Goal: Task Accomplishment & Management: Use online tool/utility

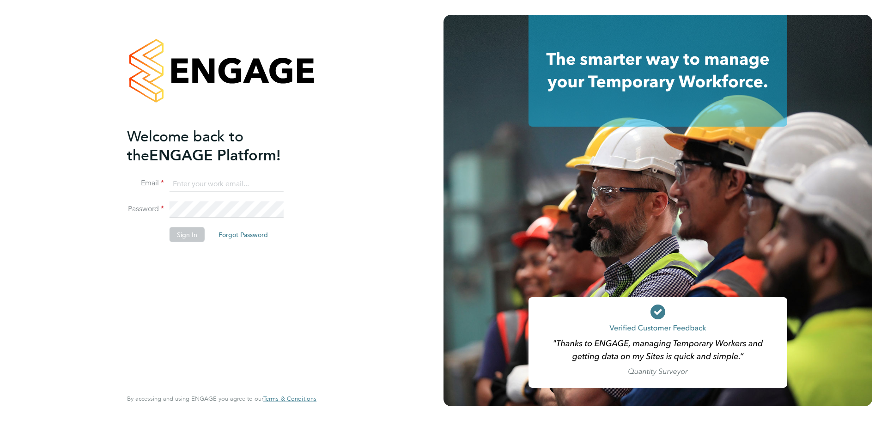
type input "lee@tribuildsolutions.com"
click at [196, 237] on button "Sign In" at bounding box center [187, 234] width 35 height 15
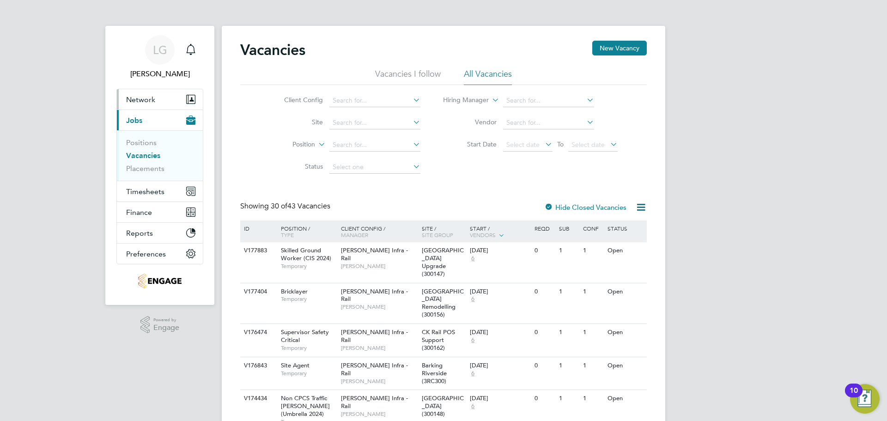
click at [141, 100] on span "Network" at bounding box center [140, 99] width 29 height 9
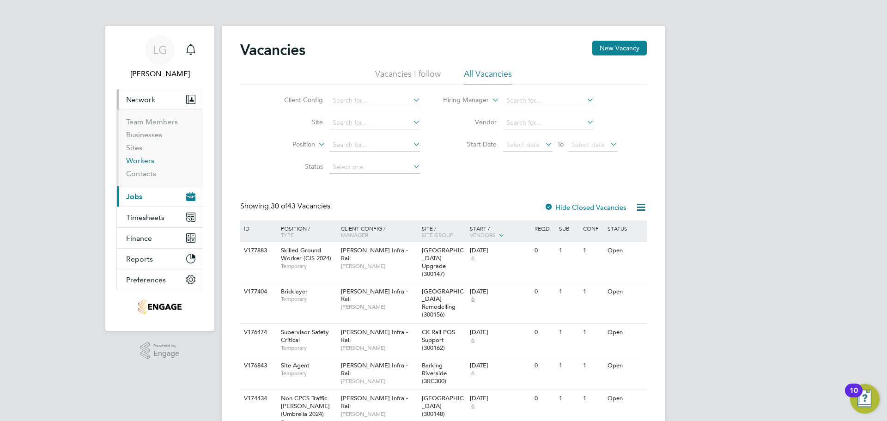
click at [141, 157] on link "Workers" at bounding box center [140, 160] width 28 height 9
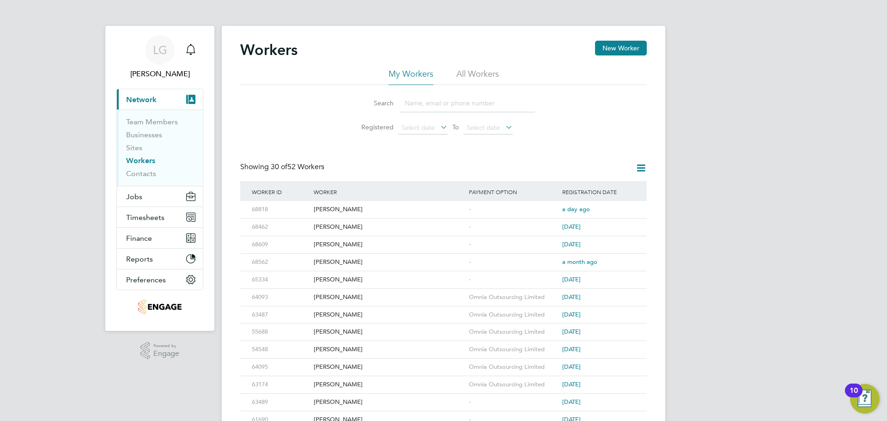
click at [441, 103] on input at bounding box center [467, 103] width 135 height 18
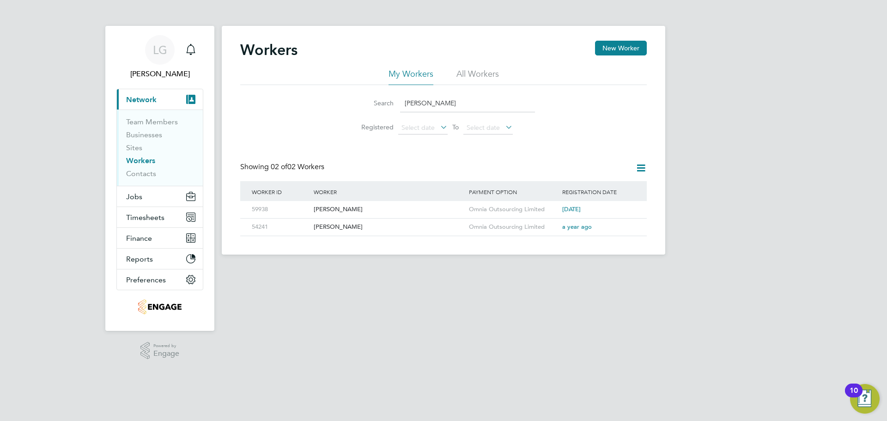
type input "JOhnson"
click at [346, 209] on div "[PERSON_NAME]" at bounding box center [388, 209] width 155 height 17
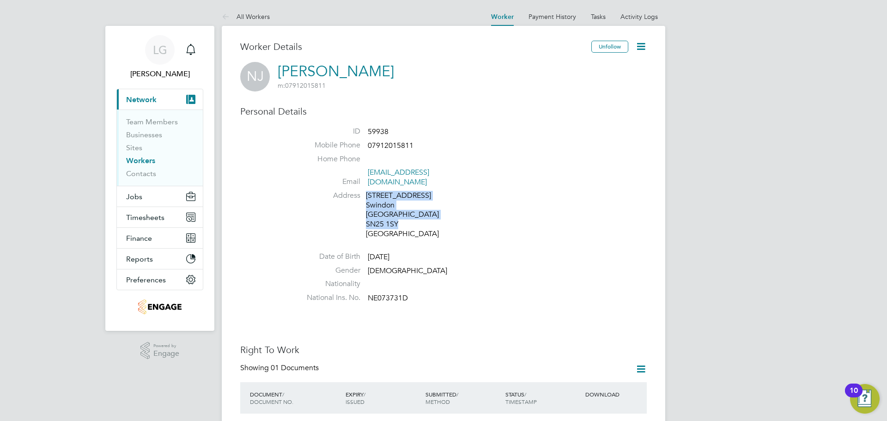
drag, startPoint x: 401, startPoint y: 214, endPoint x: 364, endPoint y: 215, distance: 37.0
click at [364, 215] on li "Address [STREET_ADDRESS]" at bounding box center [471, 216] width 351 height 50
click at [416, 213] on div "[STREET_ADDRESS]" at bounding box center [410, 215] width 88 height 48
drag, startPoint x: 400, startPoint y: 215, endPoint x: 366, endPoint y: 216, distance: 33.8
click at [366, 216] on div "[STREET_ADDRESS]" at bounding box center [410, 215] width 88 height 48
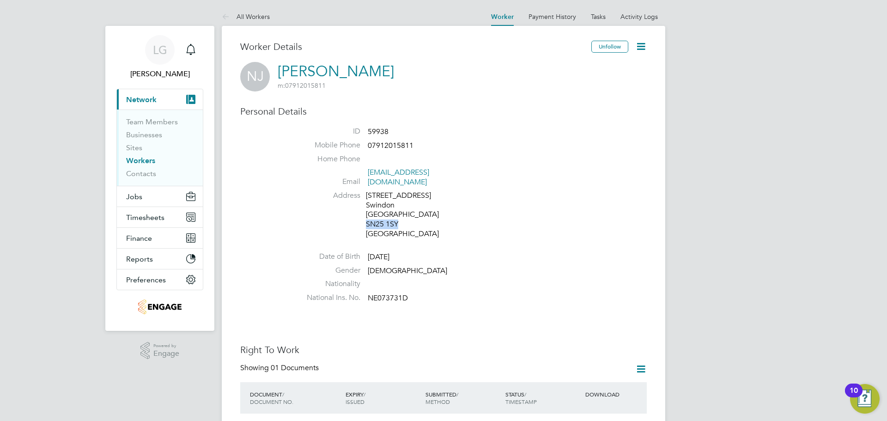
click at [397, 216] on div "[STREET_ADDRESS]" at bounding box center [410, 215] width 88 height 48
drag, startPoint x: 407, startPoint y: 214, endPoint x: 359, endPoint y: 215, distance: 47.6
click at [359, 215] on li "Address [STREET_ADDRESS]" at bounding box center [471, 216] width 351 height 50
click at [401, 213] on div "[STREET_ADDRESS]" at bounding box center [410, 215] width 88 height 48
drag, startPoint x: 401, startPoint y: 214, endPoint x: 367, endPoint y: 215, distance: 33.7
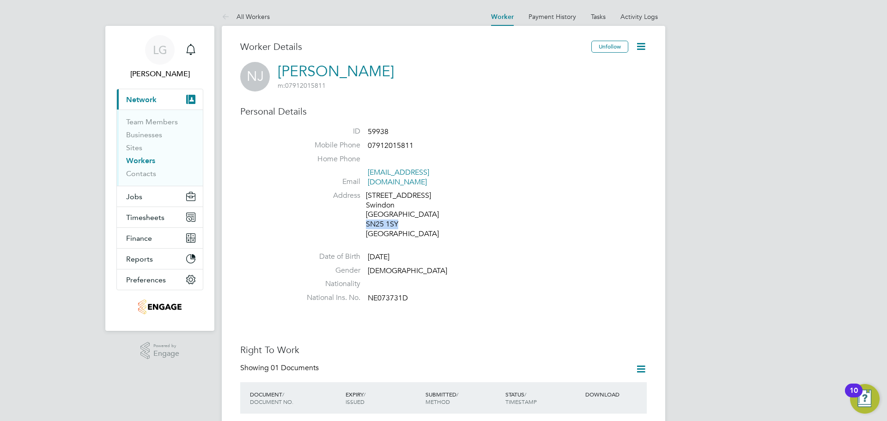
click at [367, 215] on div "[STREET_ADDRESS]" at bounding box center [410, 215] width 88 height 48
copy div "SN25 1SY"
click at [522, 234] on ul "ID 59938 Mobile Phone [PHONE_NUMBER] Home Phone Email [EMAIL_ADDRESS][DOMAIN_NA…" at bounding box center [471, 217] width 351 height 180
click at [643, 16] on link "Activity Logs" at bounding box center [638, 16] width 37 height 8
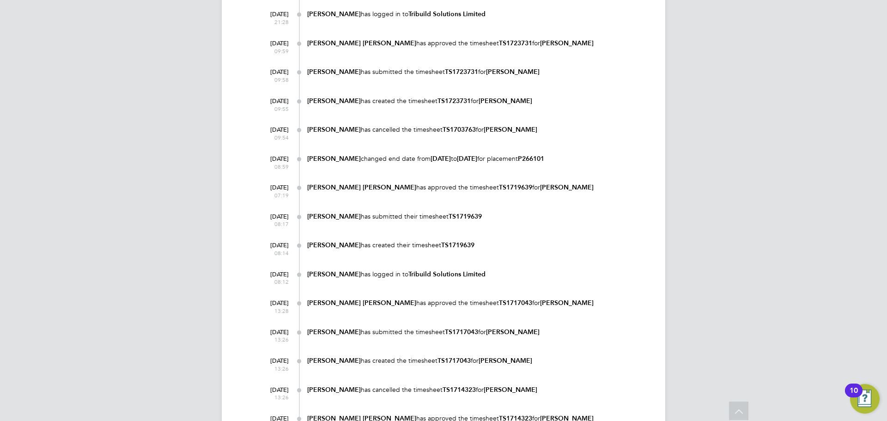
scroll to position [2599, 0]
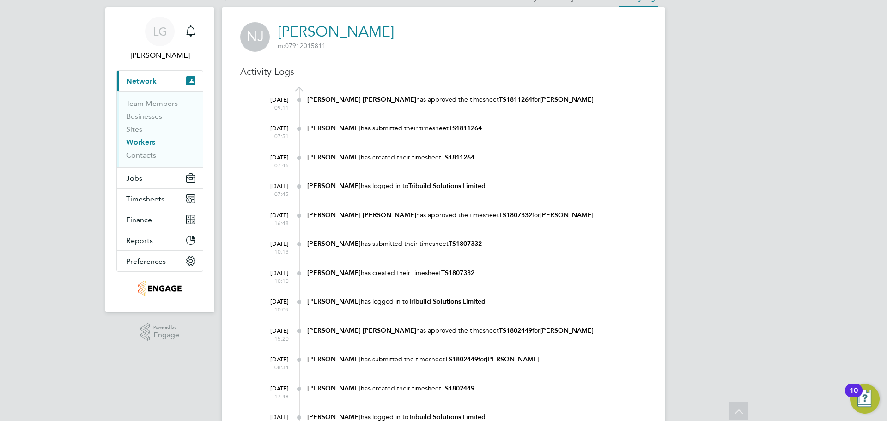
scroll to position [0, 0]
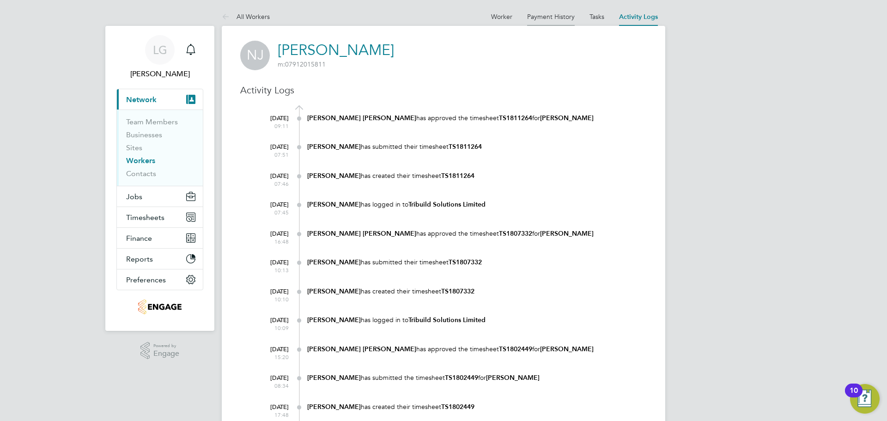
click at [571, 16] on link "Payment History" at bounding box center [551, 16] width 48 height 8
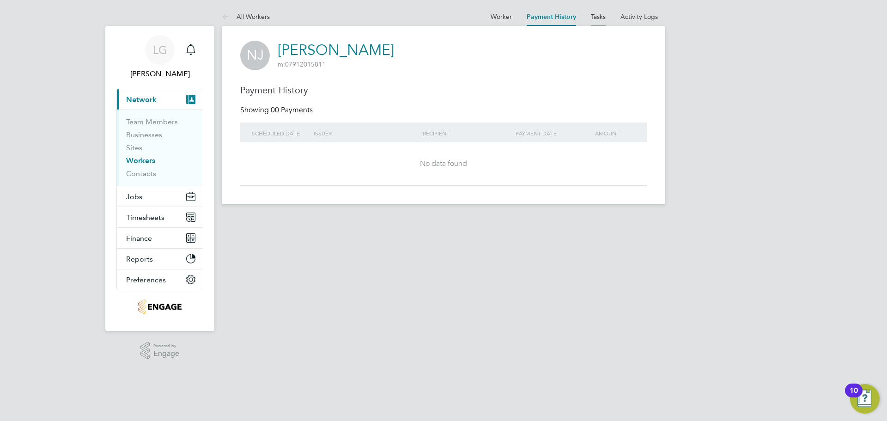
click at [599, 15] on link "Tasks" at bounding box center [598, 16] width 15 height 8
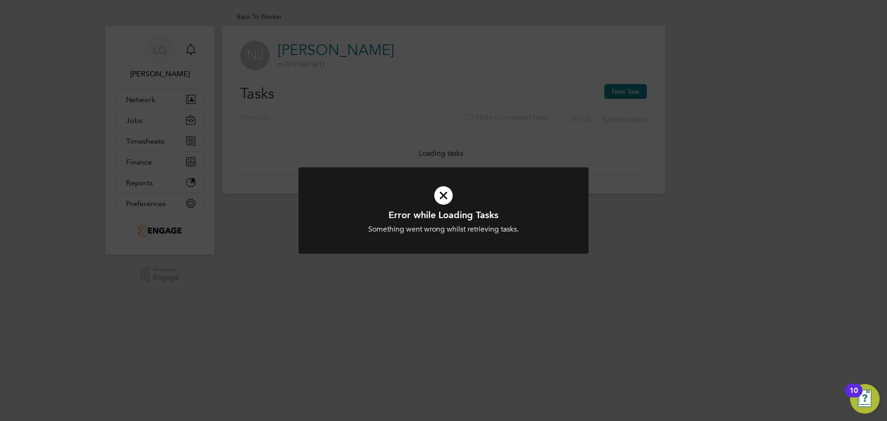
drag, startPoint x: 442, startPoint y: 81, endPoint x: 478, endPoint y: 81, distance: 36.5
click at [443, 81] on div "Error while Loading Tasks Something went wrong whilst retrieving tasks. Cancel …" at bounding box center [443, 210] width 887 height 421
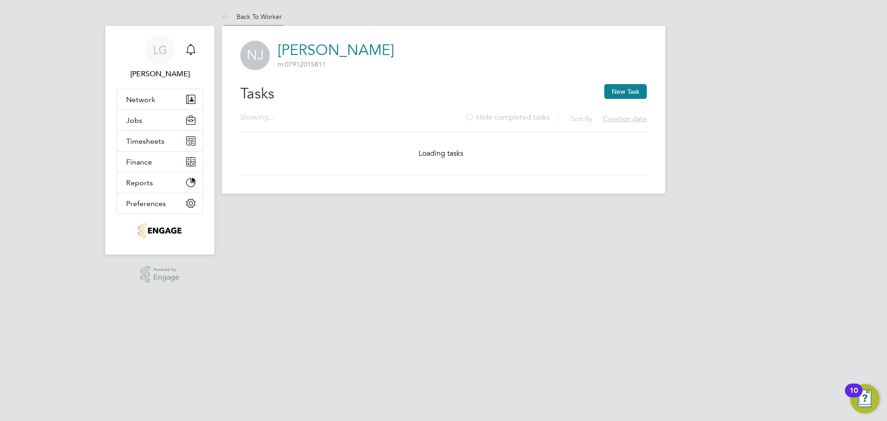
click at [239, 18] on link "Back To Worker" at bounding box center [252, 16] width 60 height 8
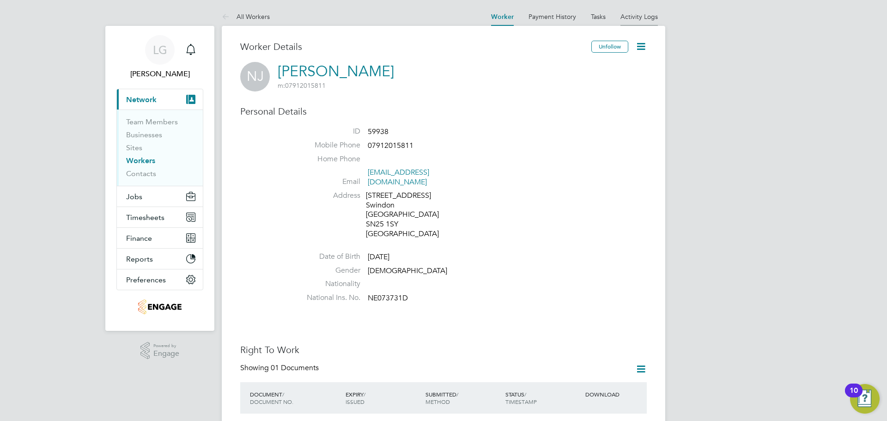
click at [632, 15] on link "Activity Logs" at bounding box center [638, 16] width 37 height 8
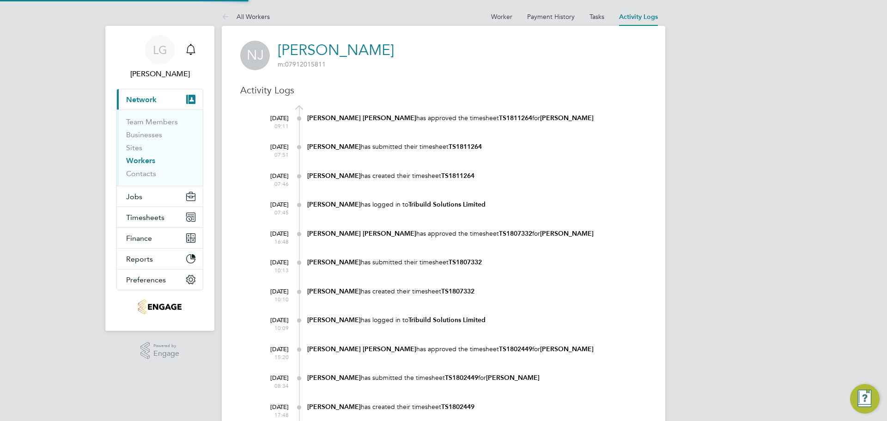
click at [518, 13] on at-navigation-tab "Worker" at bounding box center [502, 16] width 36 height 8
click at [543, 17] on link "Payment History" at bounding box center [551, 16] width 48 height 8
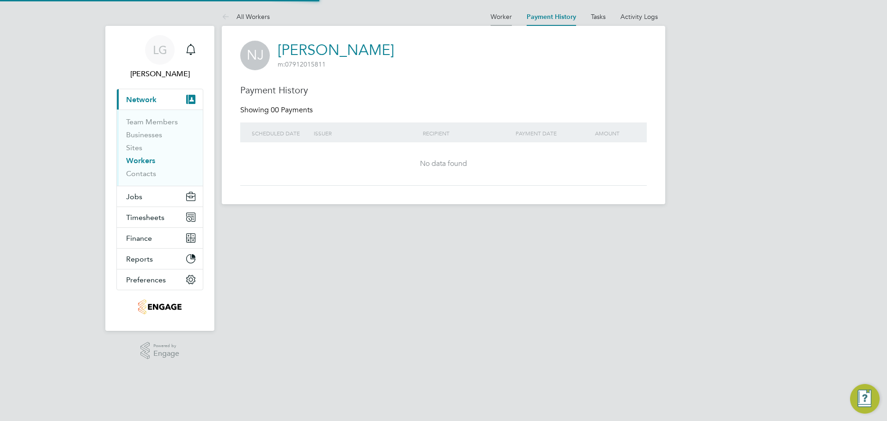
click at [501, 15] on link "Worker" at bounding box center [501, 16] width 21 height 8
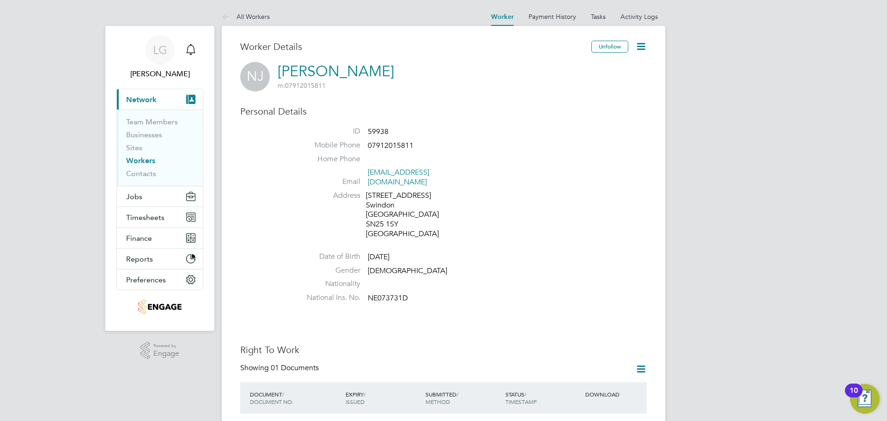
click at [639, 48] on icon at bounding box center [641, 47] width 12 height 12
click at [643, 47] on icon at bounding box center [641, 47] width 12 height 12
click at [508, 117] on div "Personal Details ID 59938 Mobile Phone [PHONE_NUMBER] Home Phone Email [EMAIL_A…" at bounding box center [443, 205] width 407 height 201
click at [567, 15] on link "Payment History" at bounding box center [552, 16] width 48 height 8
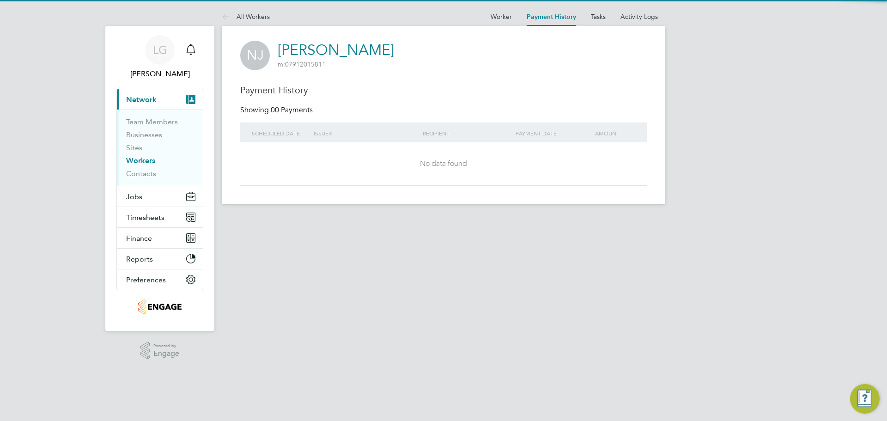
click at [373, 123] on div "Issuer" at bounding box center [365, 132] width 109 height 21
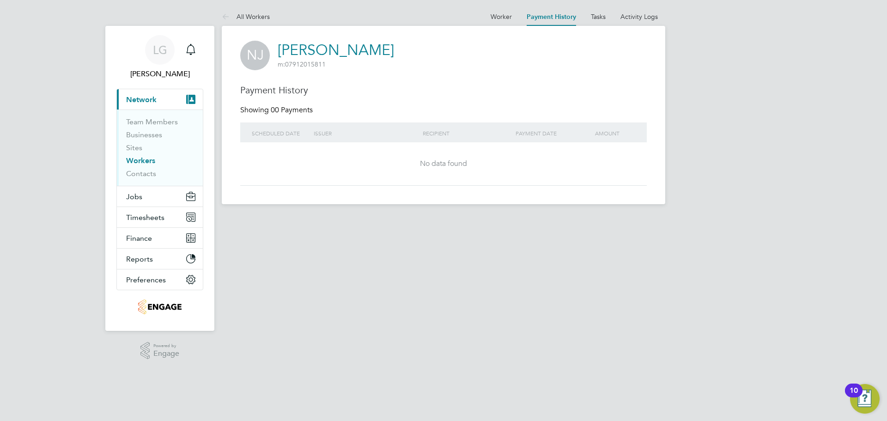
drag, startPoint x: 413, startPoint y: 165, endPoint x: 461, endPoint y: 165, distance: 48.5
click at [414, 165] on div "No data found" at bounding box center [443, 164] width 388 height 10
drag, startPoint x: 503, startPoint y: 164, endPoint x: 316, endPoint y: 164, distance: 186.2
click at [317, 164] on div "No data found" at bounding box center [443, 164] width 388 height 10
click at [317, 102] on div "NJ [PERSON_NAME] m: 07912015811 Payment History Showing 00 Payments Scheduled d…" at bounding box center [443, 113] width 407 height 145
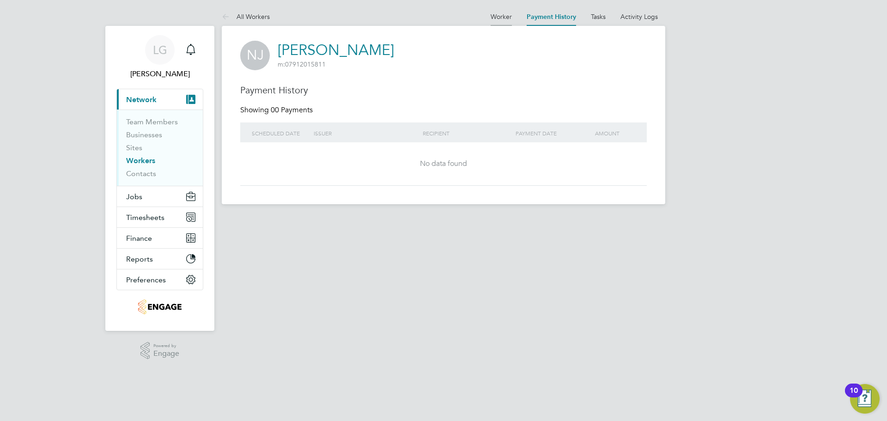
click at [509, 16] on link "Worker" at bounding box center [501, 16] width 21 height 8
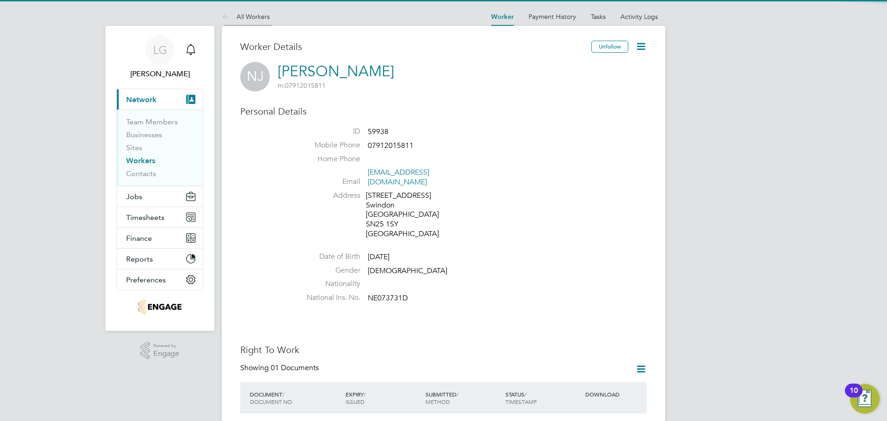
click at [247, 14] on link "All Workers" at bounding box center [246, 16] width 48 height 8
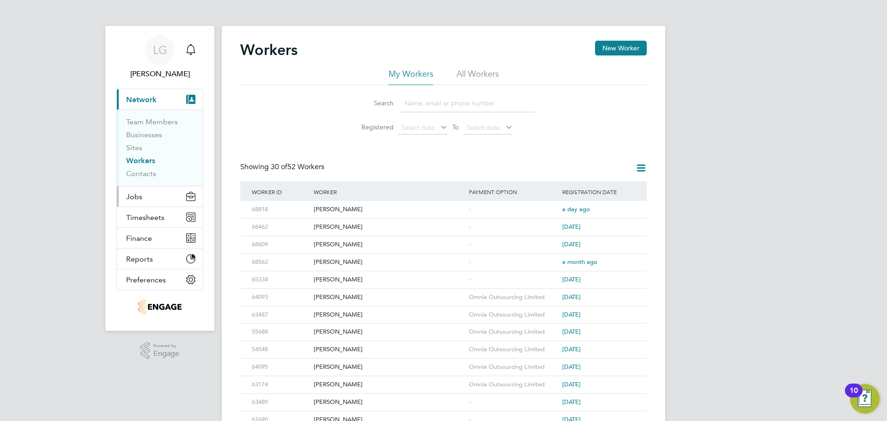
click at [140, 198] on span "Jobs" at bounding box center [134, 196] width 16 height 9
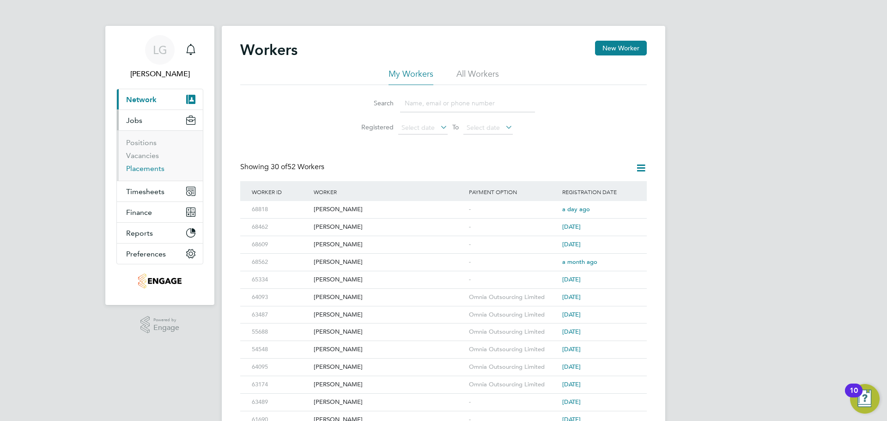
click at [154, 168] on link "Placements" at bounding box center [145, 168] width 38 height 9
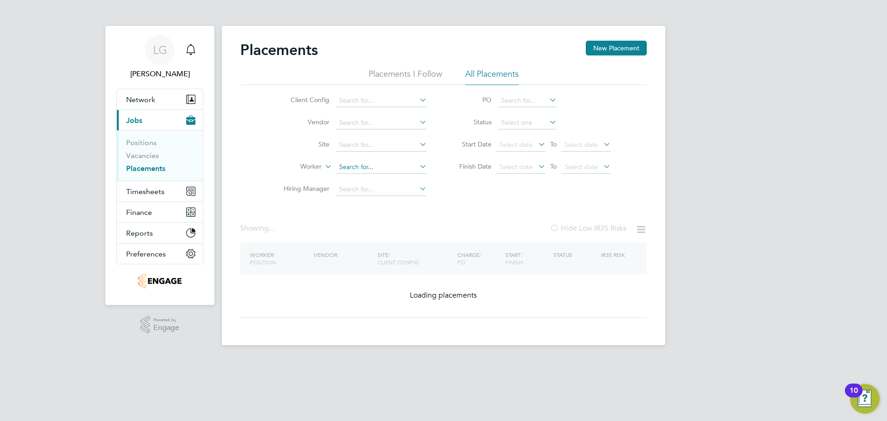
click at [370, 166] on input at bounding box center [381, 167] width 91 height 13
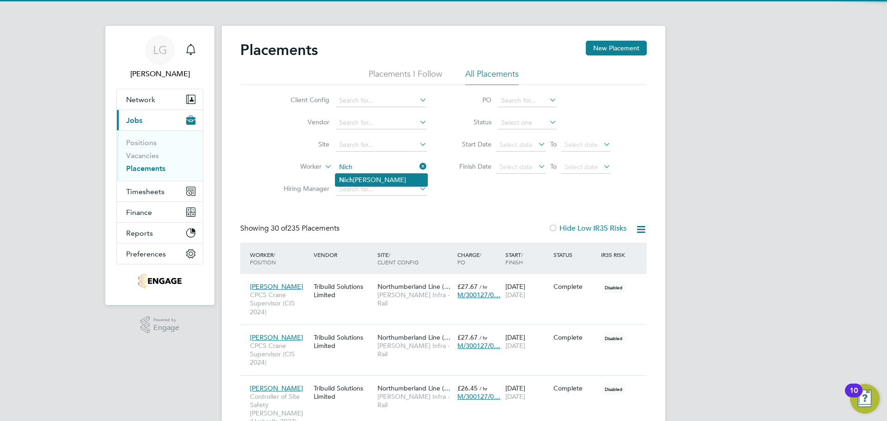
click at [367, 181] on li "[PERSON_NAME]" at bounding box center [381, 180] width 92 height 12
type input "[PERSON_NAME]"
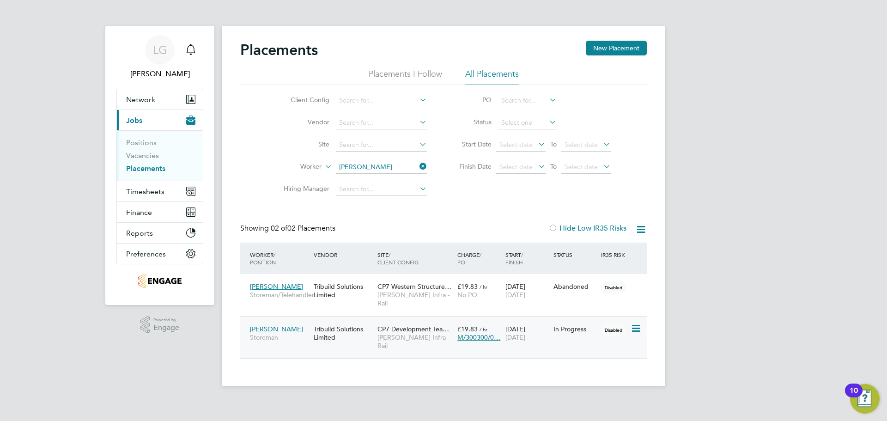
click at [413, 333] on span "[PERSON_NAME] Infra - Rail" at bounding box center [414, 341] width 75 height 17
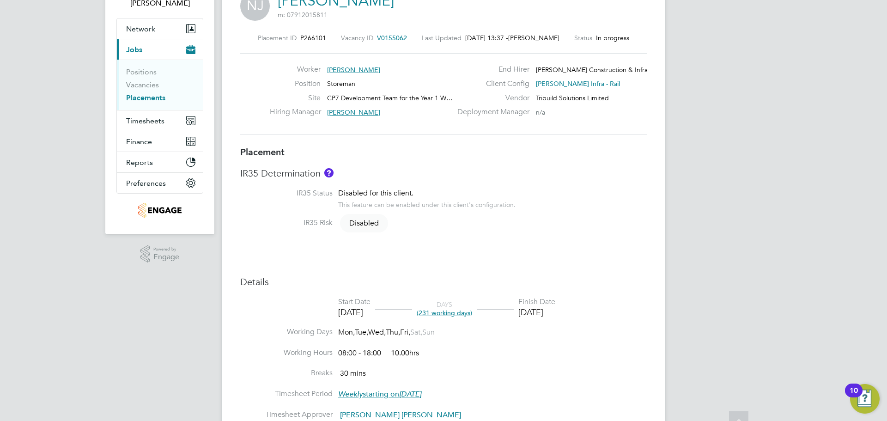
scroll to position [231, 0]
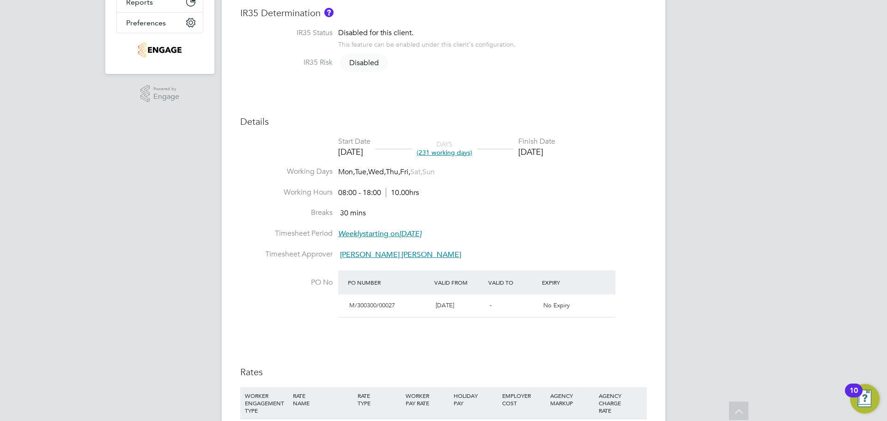
click at [92, 221] on div "LG Lee Garrity Notifications Applications: Network Team Members Businesses Site…" at bounding box center [443, 275] width 887 height 1013
